Goal: Navigation & Orientation: Find specific page/section

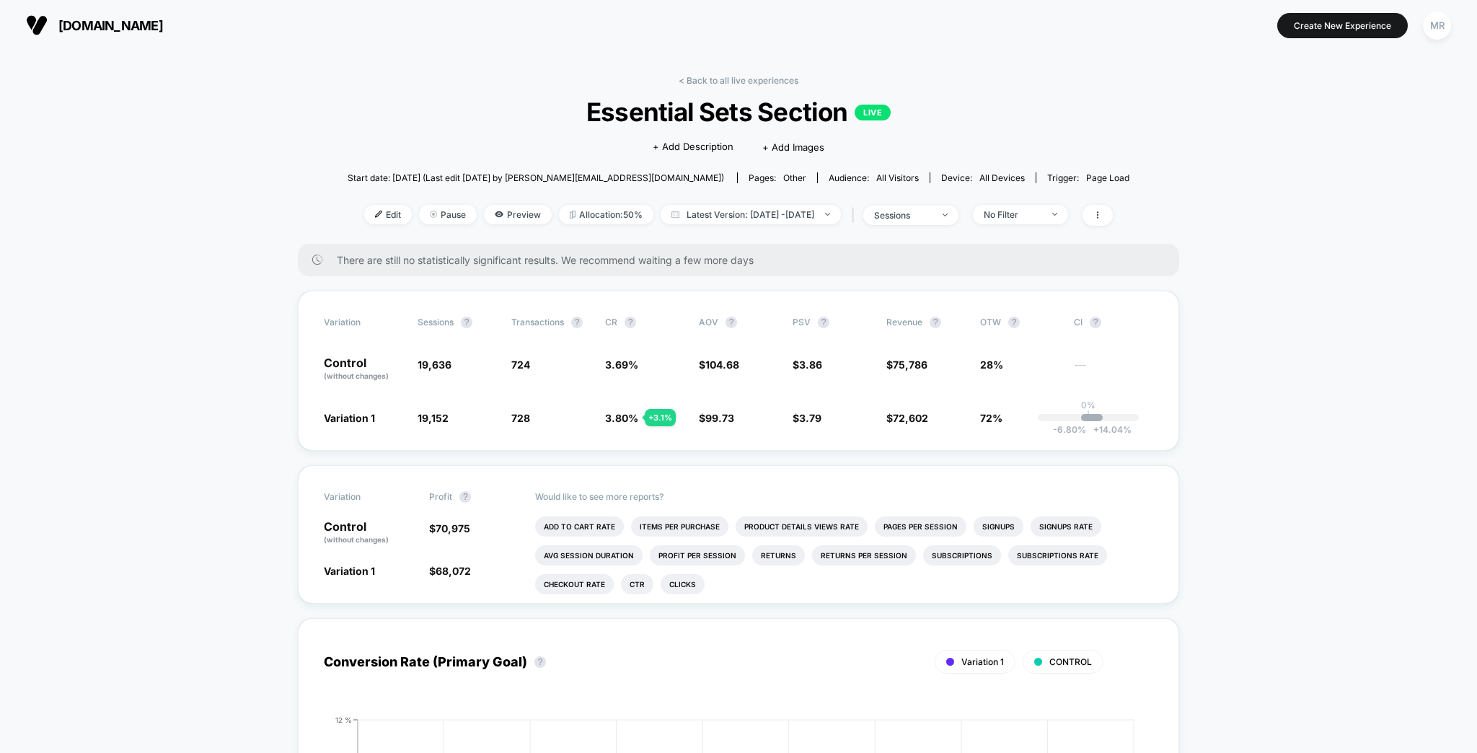
click at [750, 78] on link "< Back to all live experiences" at bounding box center [739, 80] width 120 height 11
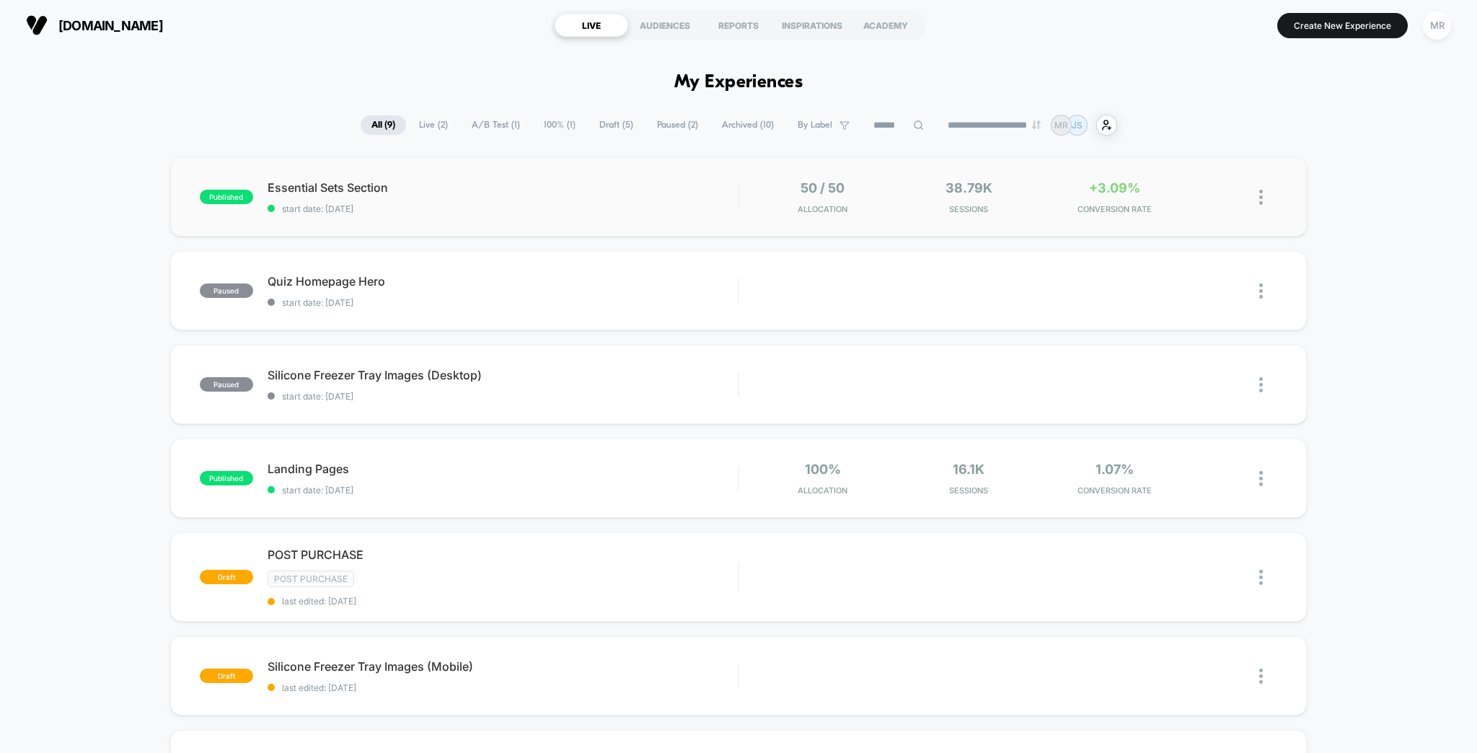
click at [318, 170] on div "published Essential Sets Section start date: [DATE] 50 / 50 Allocation 38.79k S…" at bounding box center [738, 196] width 1137 height 79
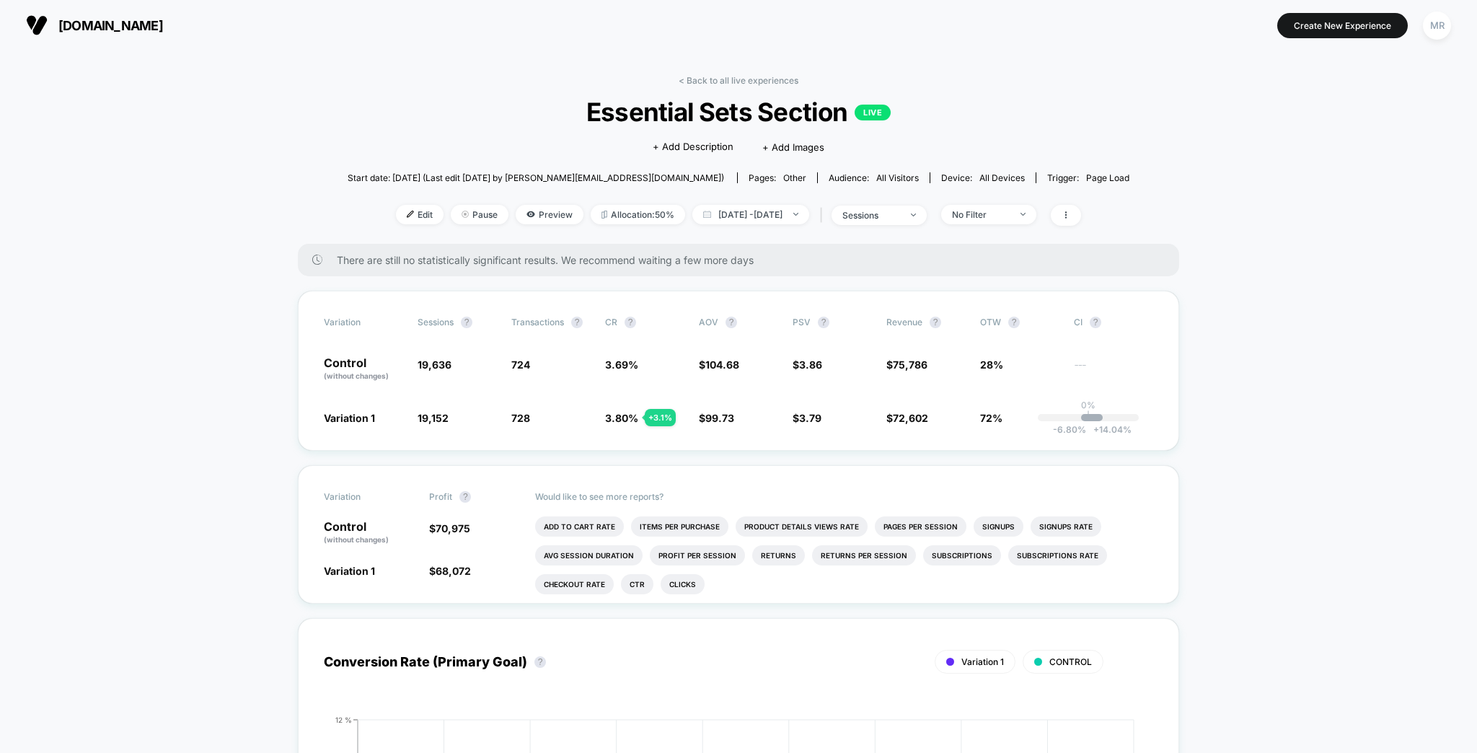
click at [1455, 30] on button "MR" at bounding box center [1437, 26] width 37 height 30
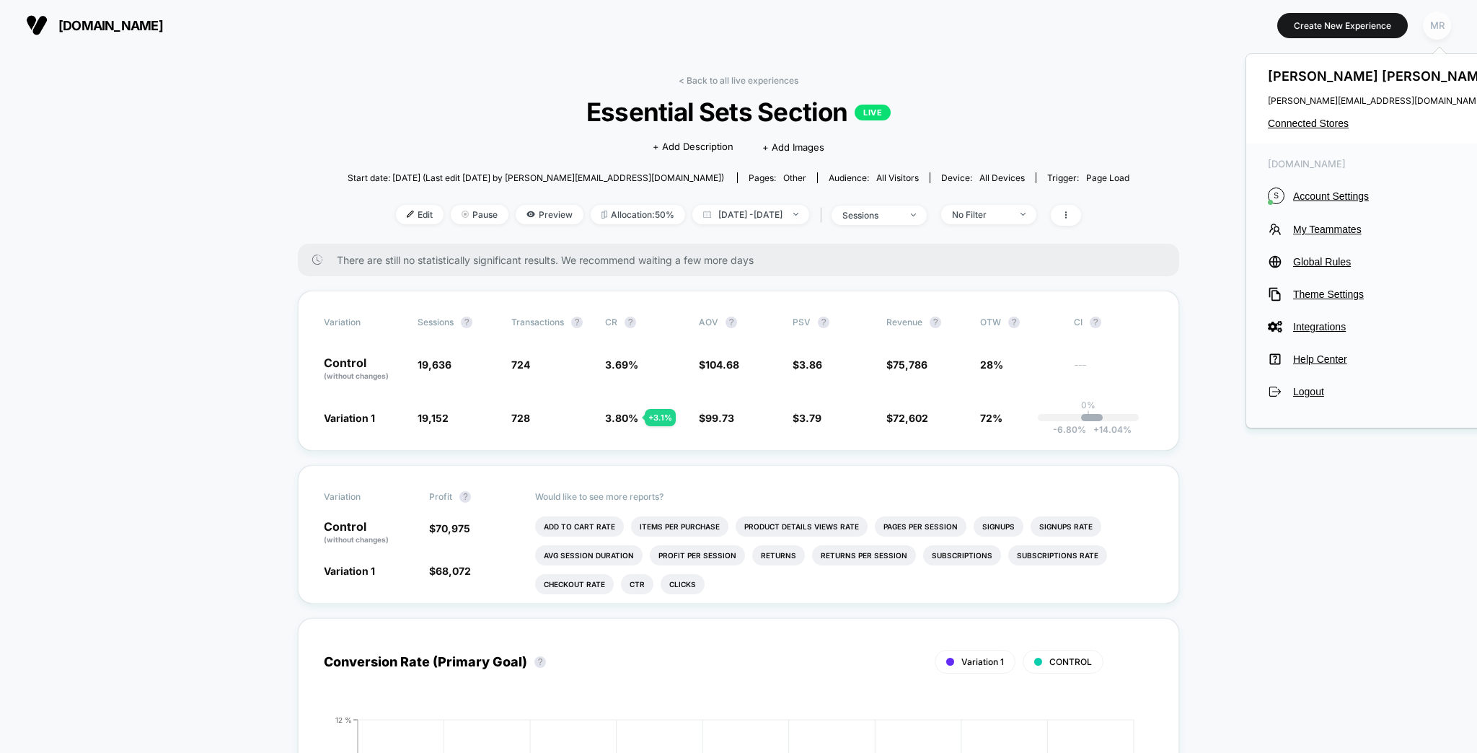
click at [1450, 29] on div "MR" at bounding box center [1437, 26] width 28 height 28
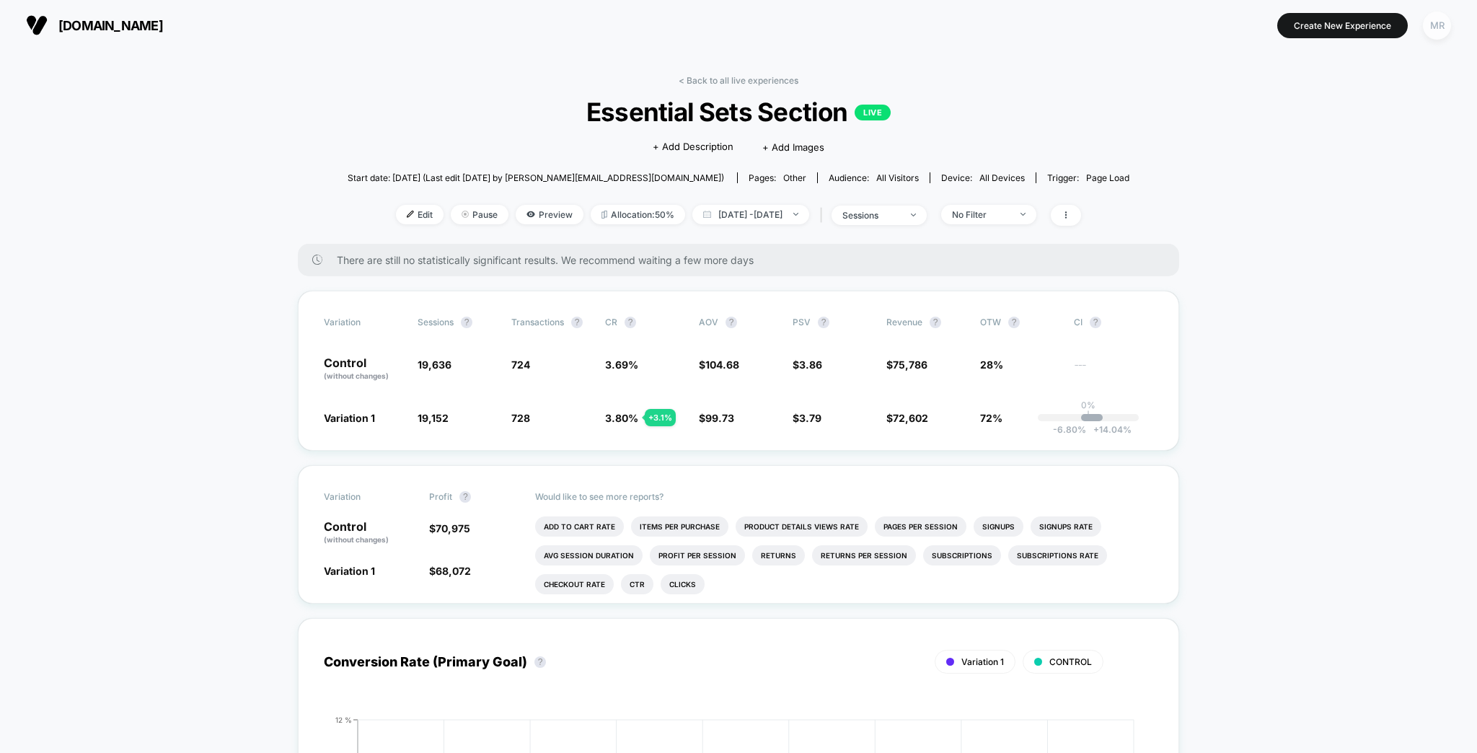
click at [1450, 29] on div "MR" at bounding box center [1437, 26] width 28 height 28
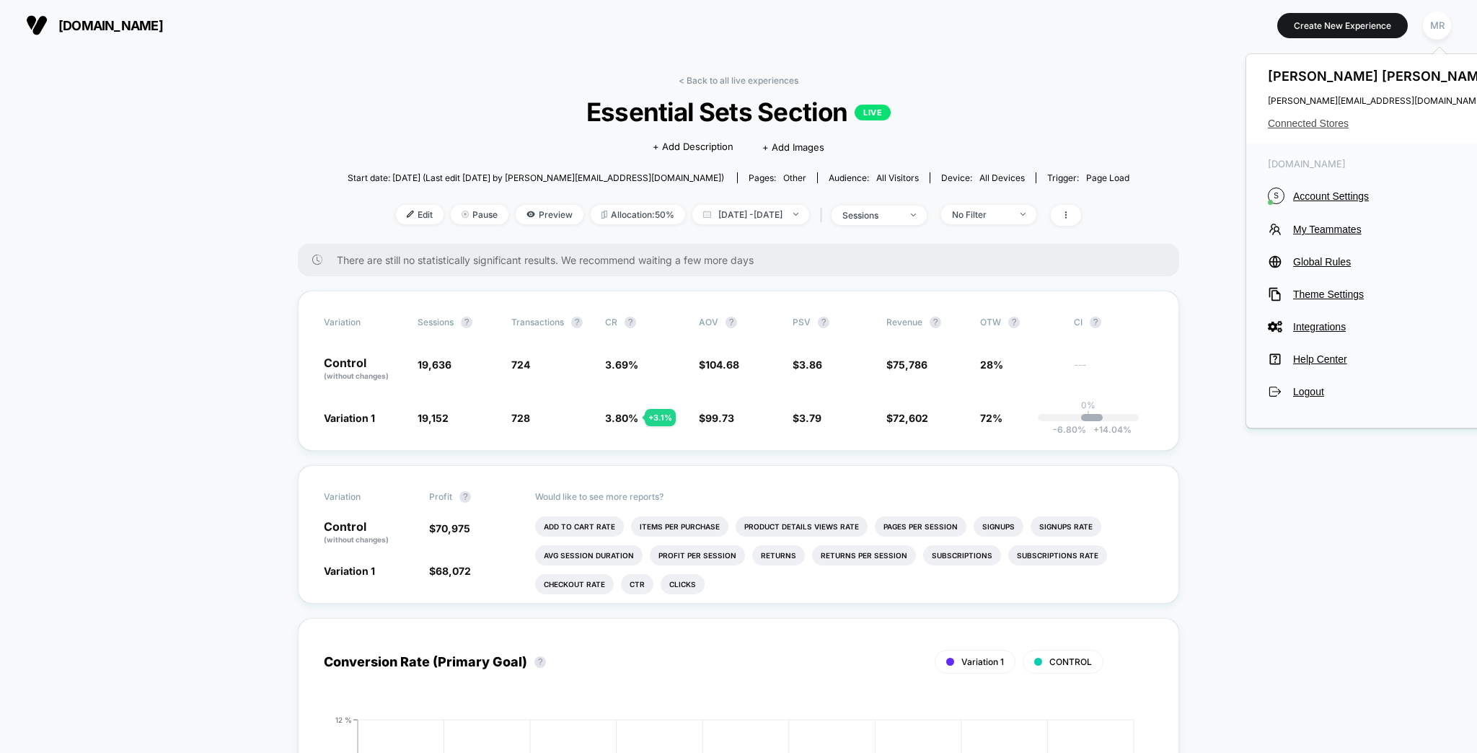
click at [1335, 123] on span "Connected Stores" at bounding box center [1382, 124] width 228 height 12
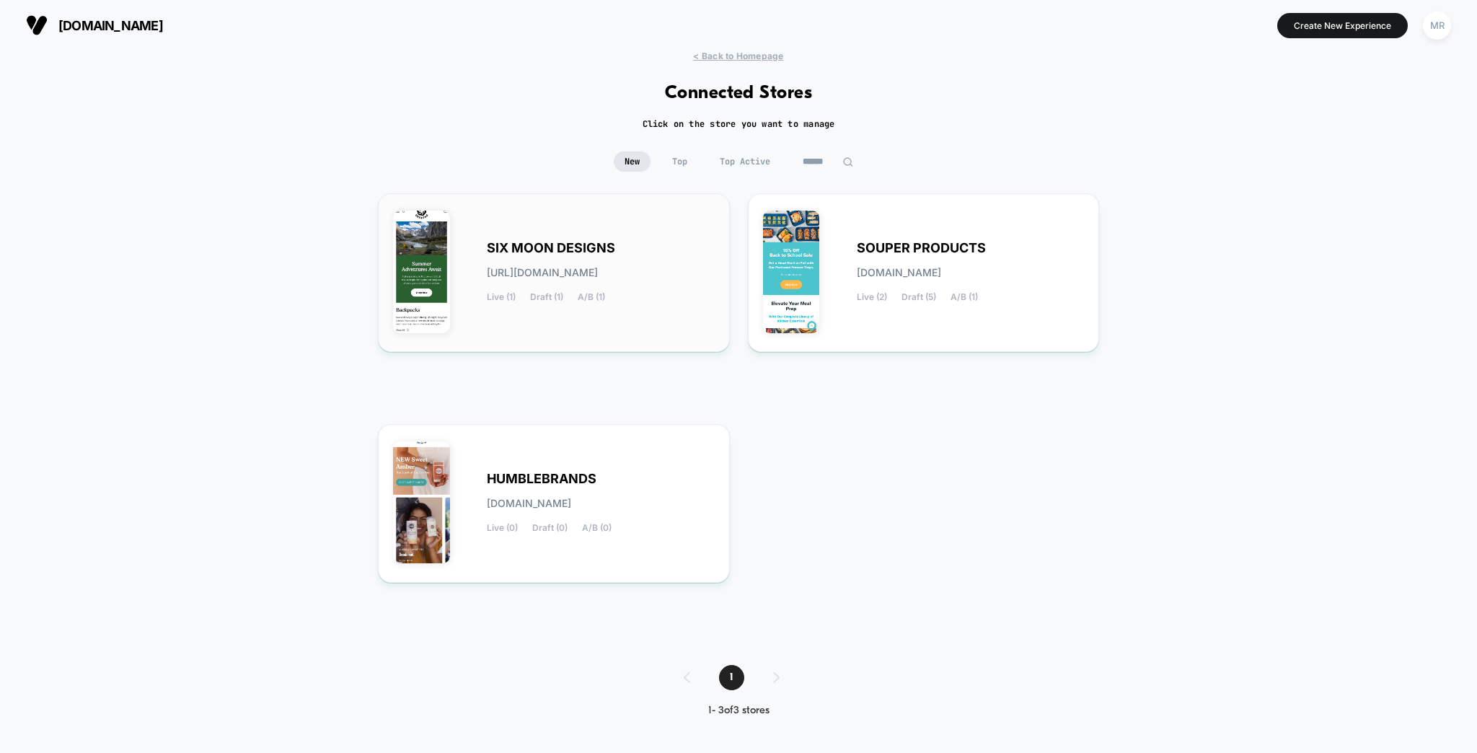
click at [594, 243] on span "SIX MOON DESIGNS" at bounding box center [551, 248] width 128 height 10
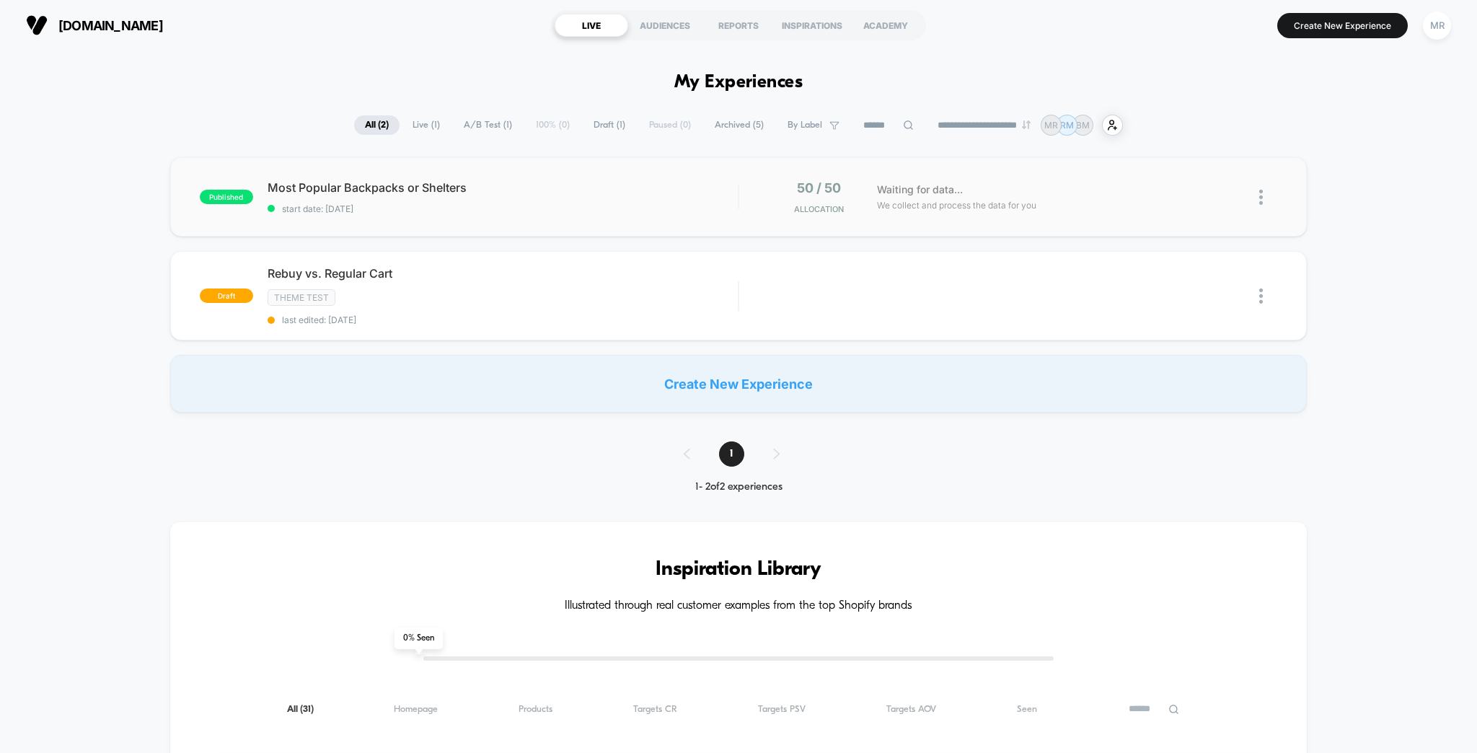
click at [392, 203] on span "start date: [DATE]" at bounding box center [503, 208] width 471 height 11
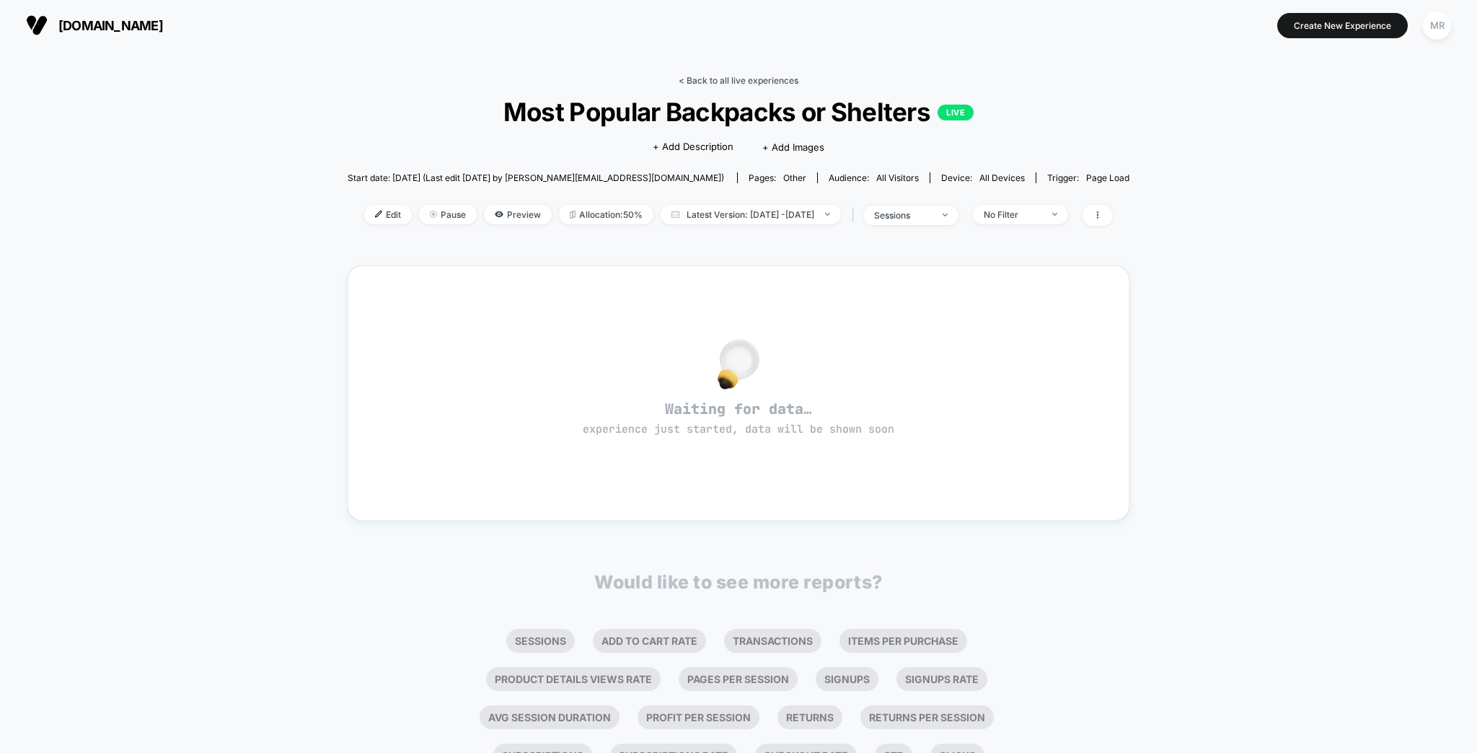
click at [714, 76] on link "< Back to all live experiences" at bounding box center [739, 80] width 120 height 11
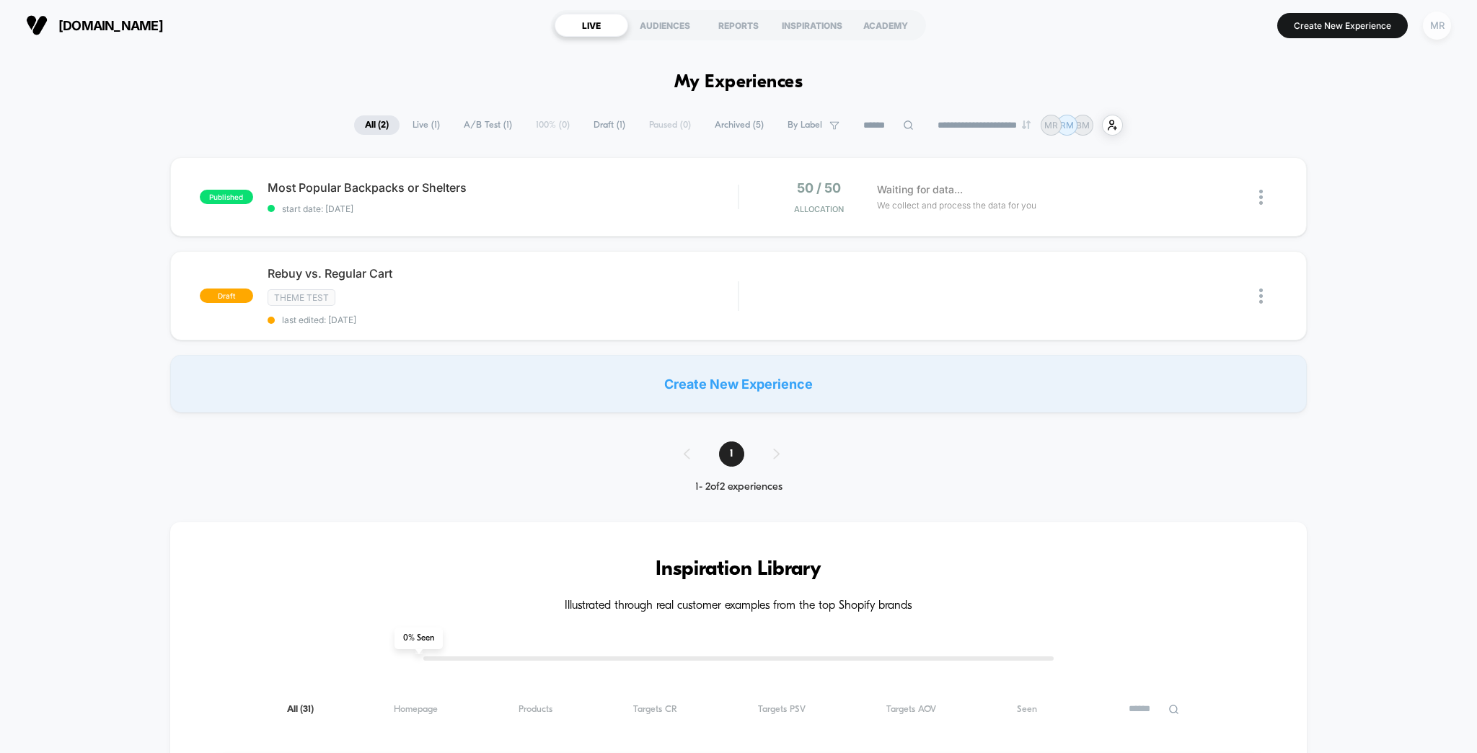
click at [1440, 24] on div "MR" at bounding box center [1437, 26] width 28 height 28
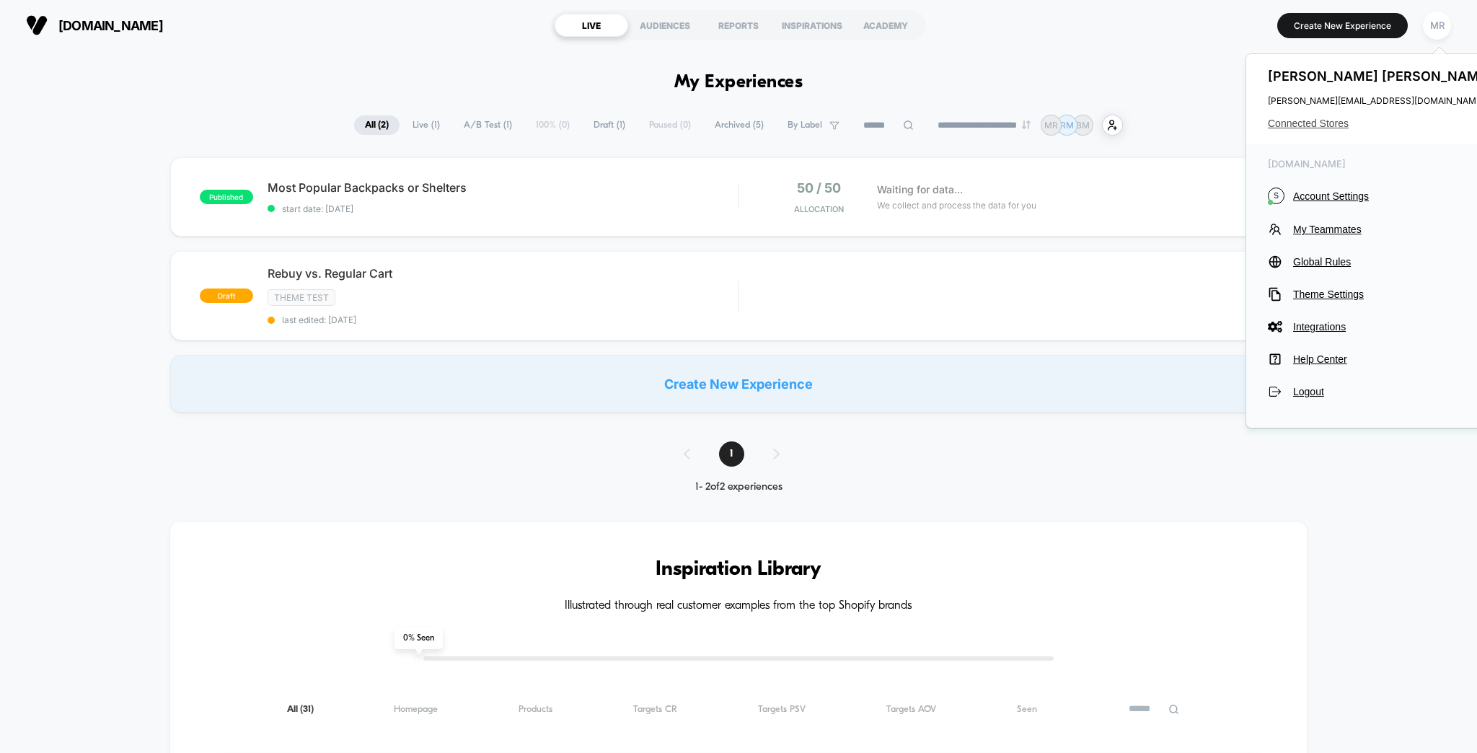
click at [1329, 118] on span "Connected Stores" at bounding box center [1382, 124] width 228 height 12
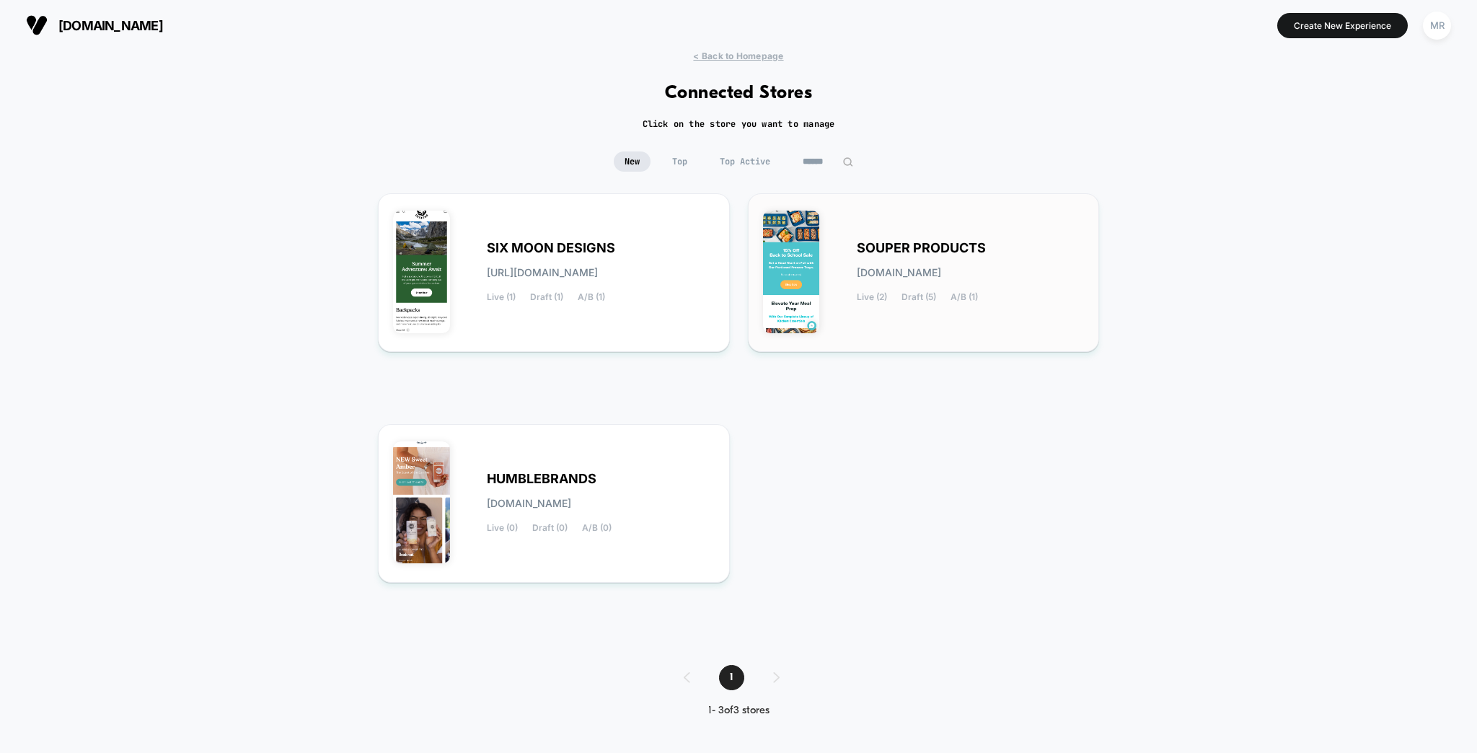
click at [860, 243] on span "SOUPER PRODUCTS" at bounding box center [921, 248] width 129 height 10
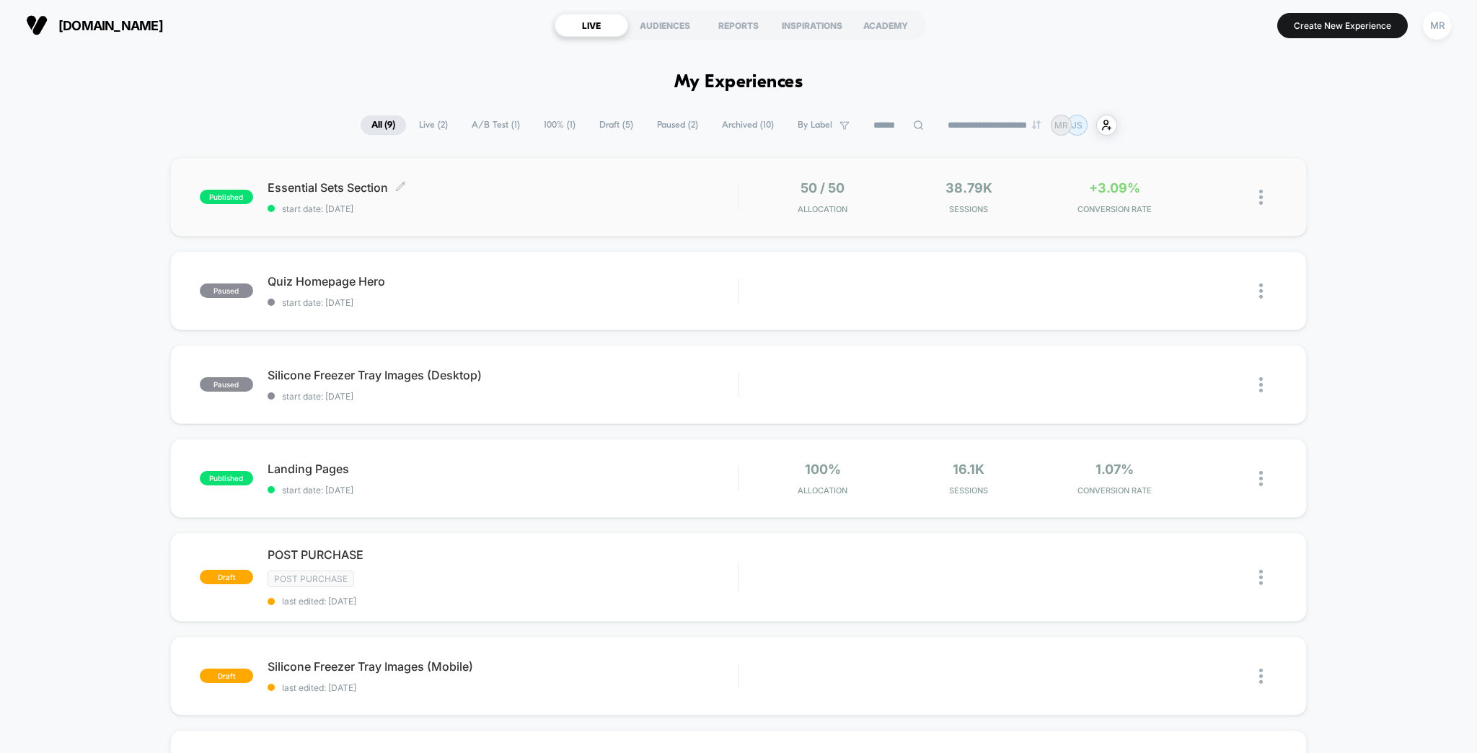
click at [678, 185] on div "Essential Sets Section Click to edit experience details Click to edit experienc…" at bounding box center [503, 197] width 471 height 34
